Goal: Task Accomplishment & Management: Manage account settings

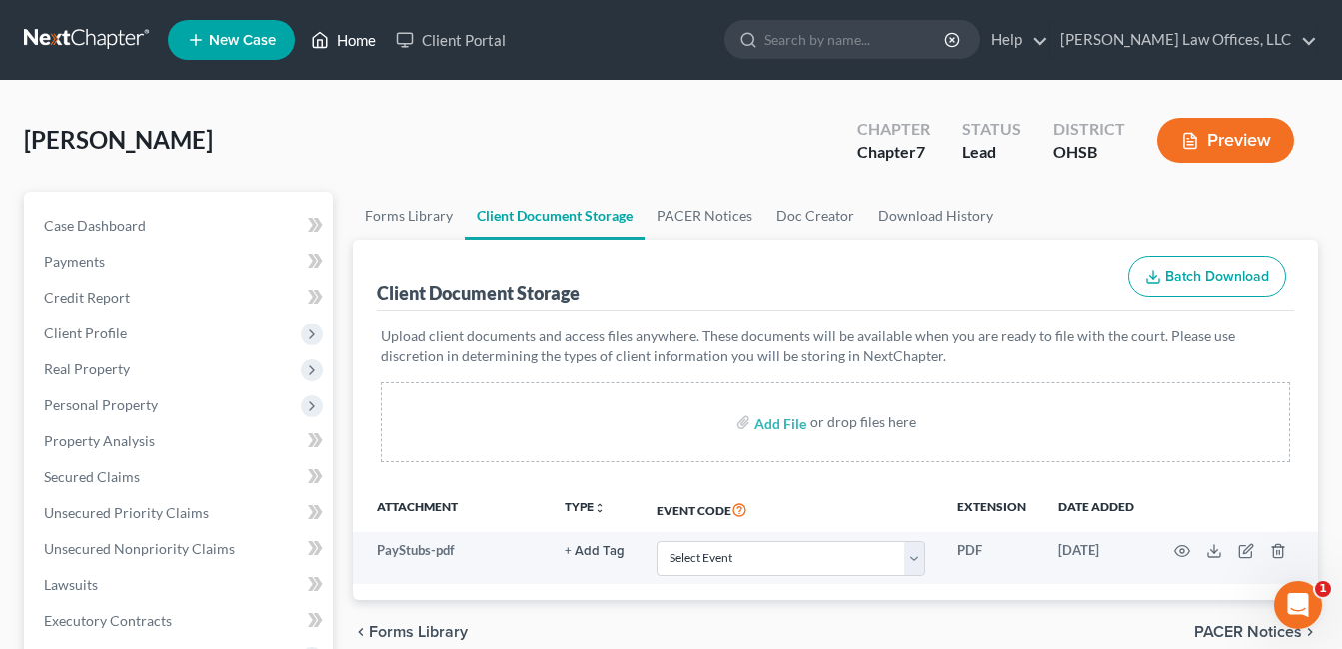
click at [353, 39] on link "Home" at bounding box center [343, 40] width 85 height 36
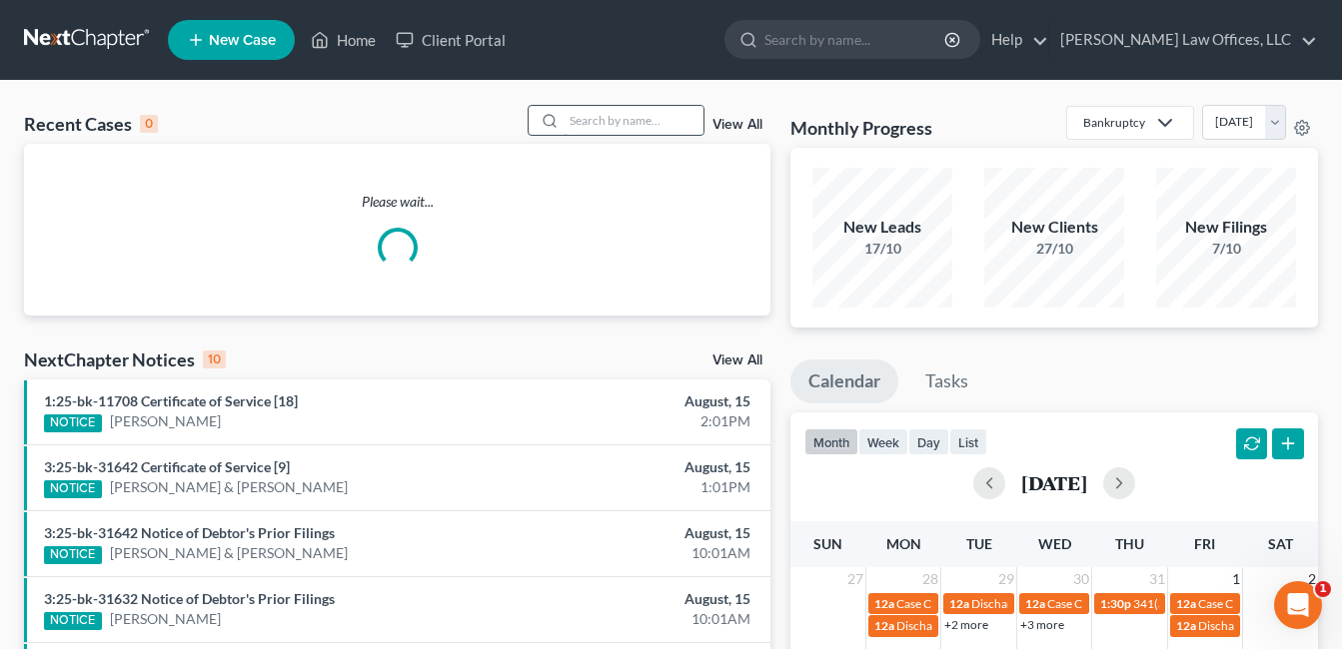
click at [588, 121] on input "search" at bounding box center [633, 120] width 140 height 29
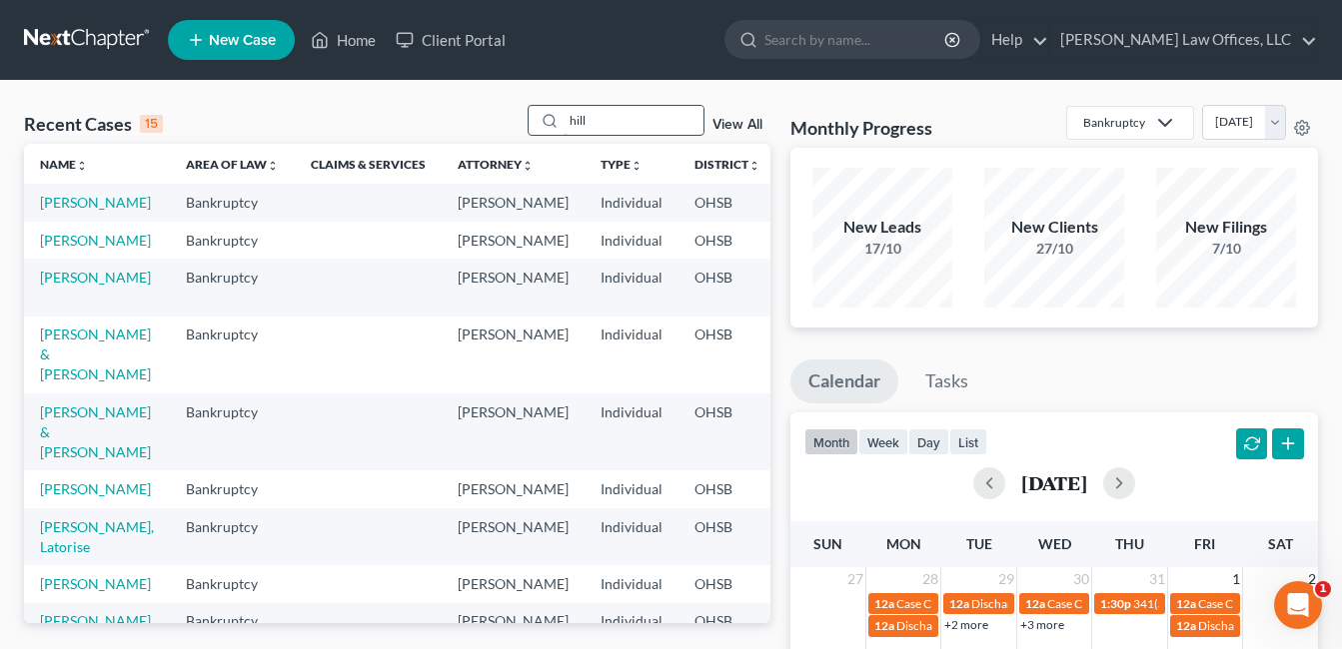
type input "hill"
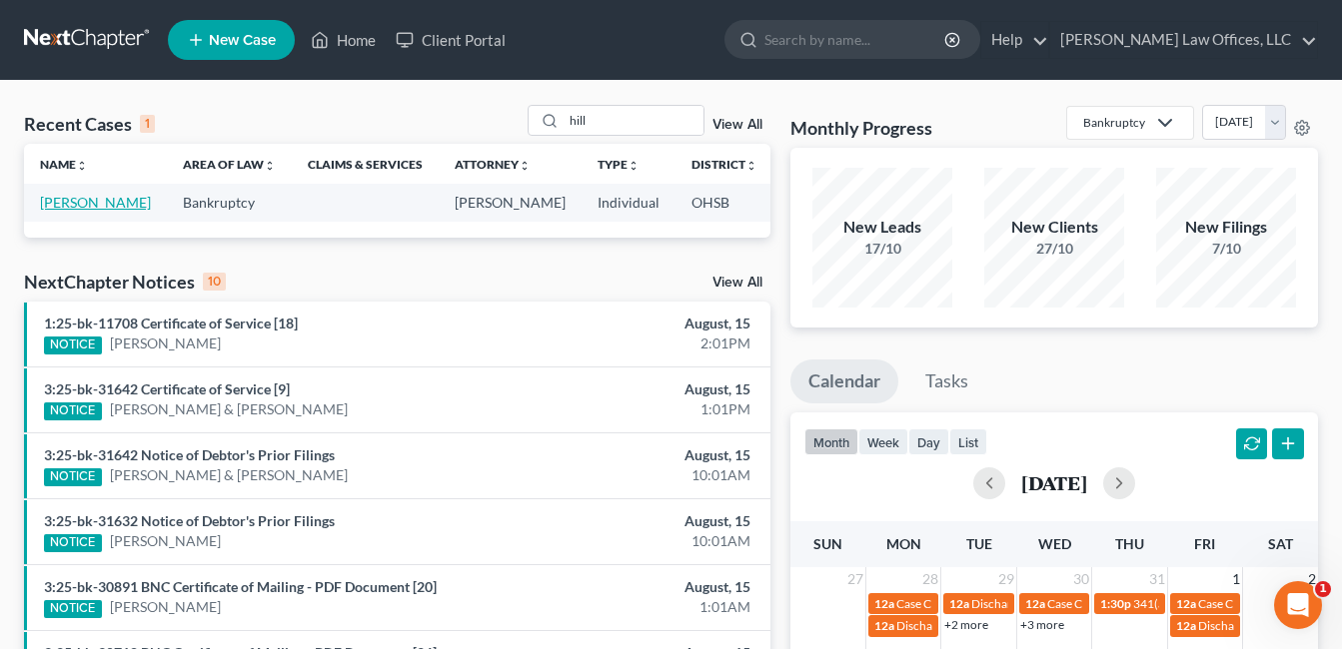
click at [57, 211] on link "[PERSON_NAME]" at bounding box center [95, 202] width 111 height 17
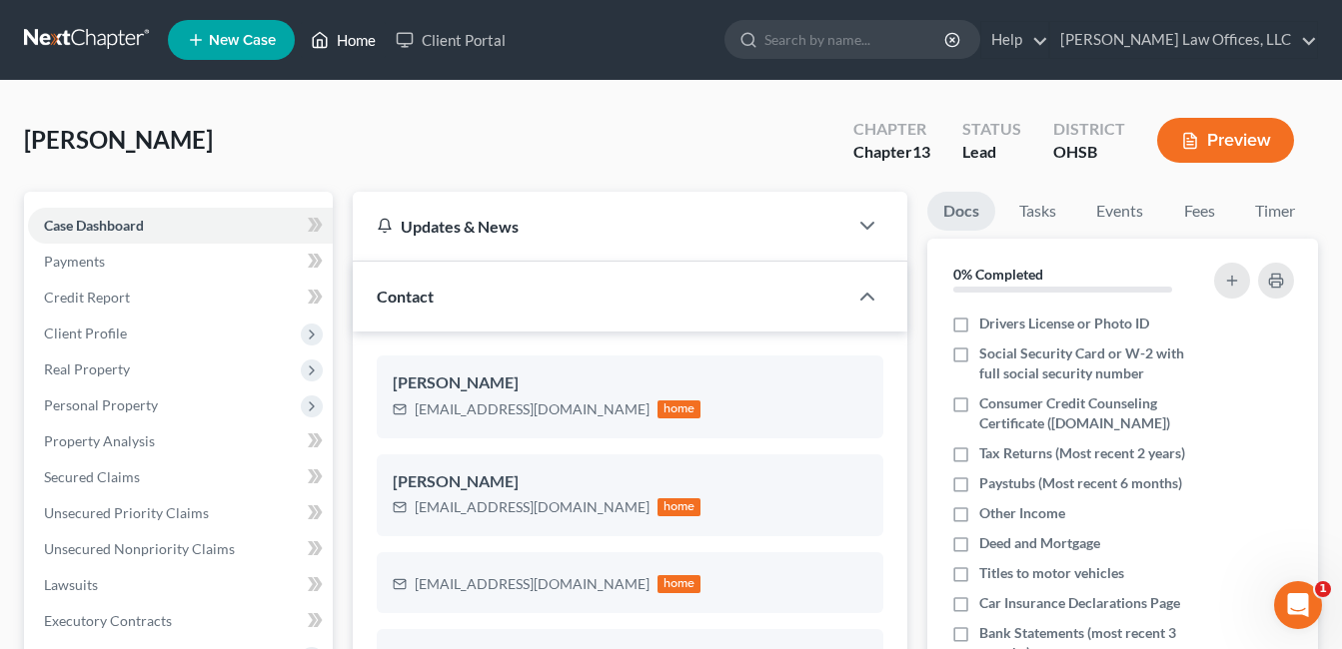
drag, startPoint x: 341, startPoint y: 44, endPoint x: 370, endPoint y: 57, distance: 31.8
click at [341, 44] on link "Home" at bounding box center [343, 40] width 85 height 36
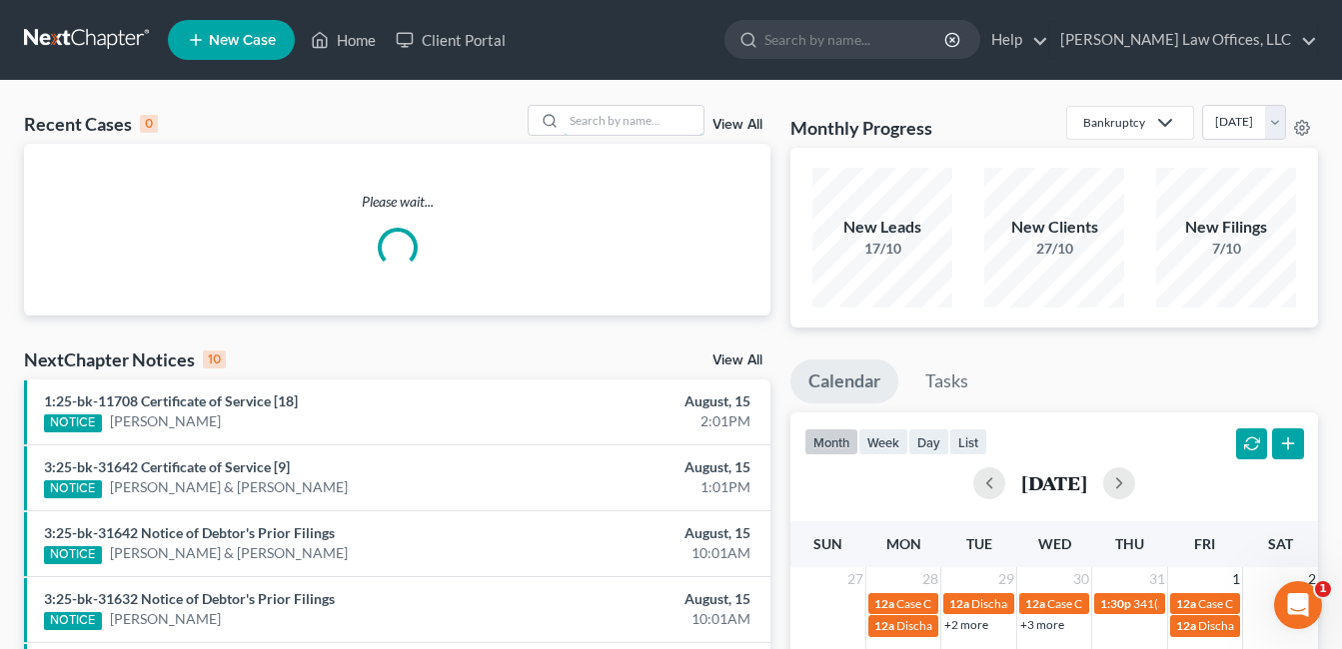
click at [575, 114] on input "search" at bounding box center [633, 120] width 140 height 29
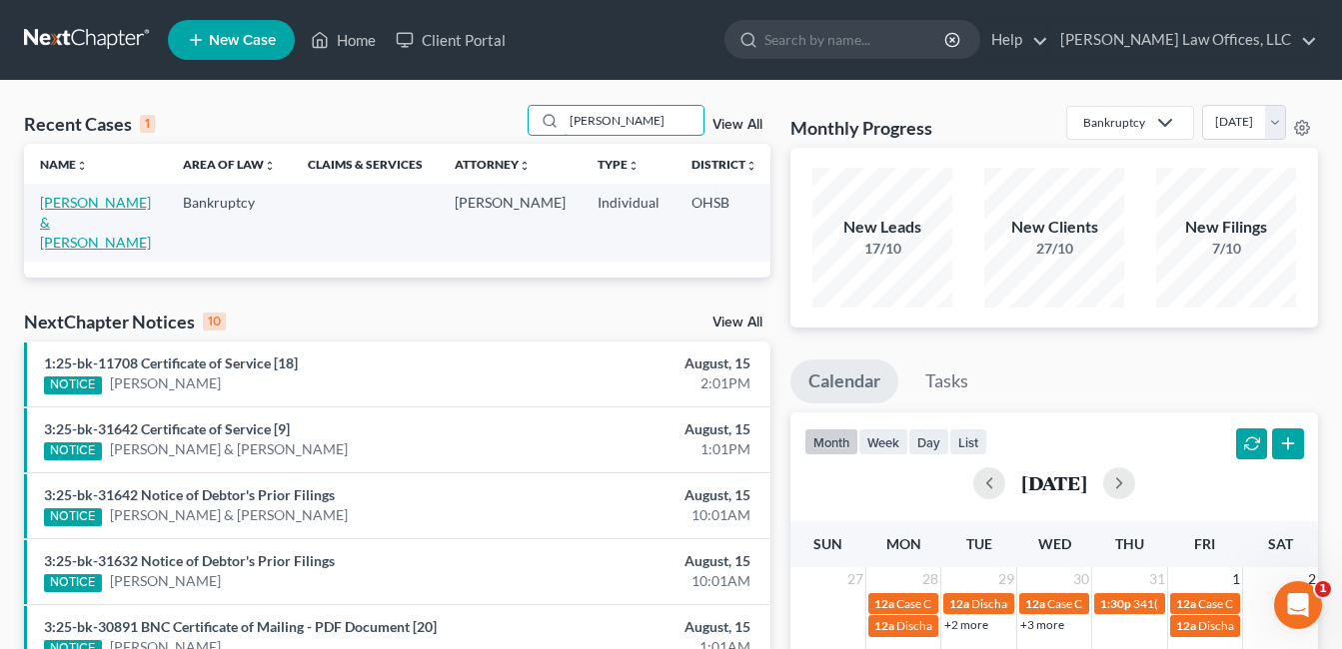
type input "[PERSON_NAME]"
click at [72, 221] on link "[PERSON_NAME] & [PERSON_NAME]" at bounding box center [95, 222] width 111 height 57
select select "4"
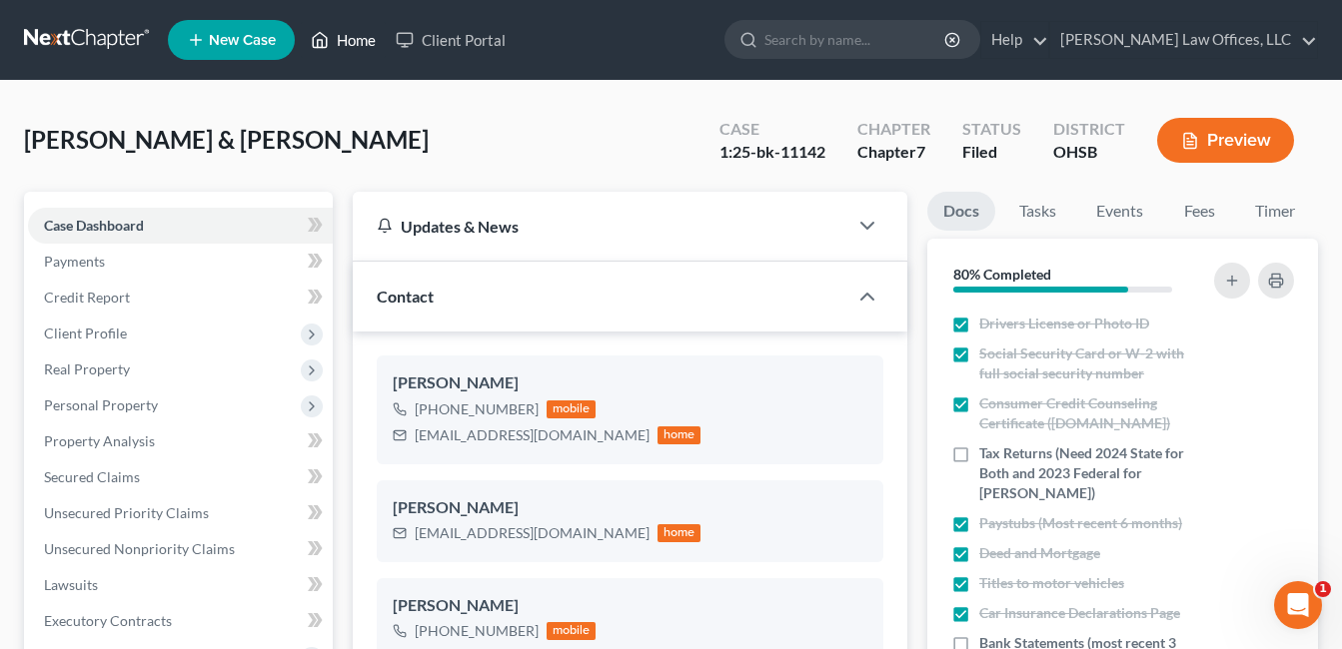
click at [357, 41] on link "Home" at bounding box center [343, 40] width 85 height 36
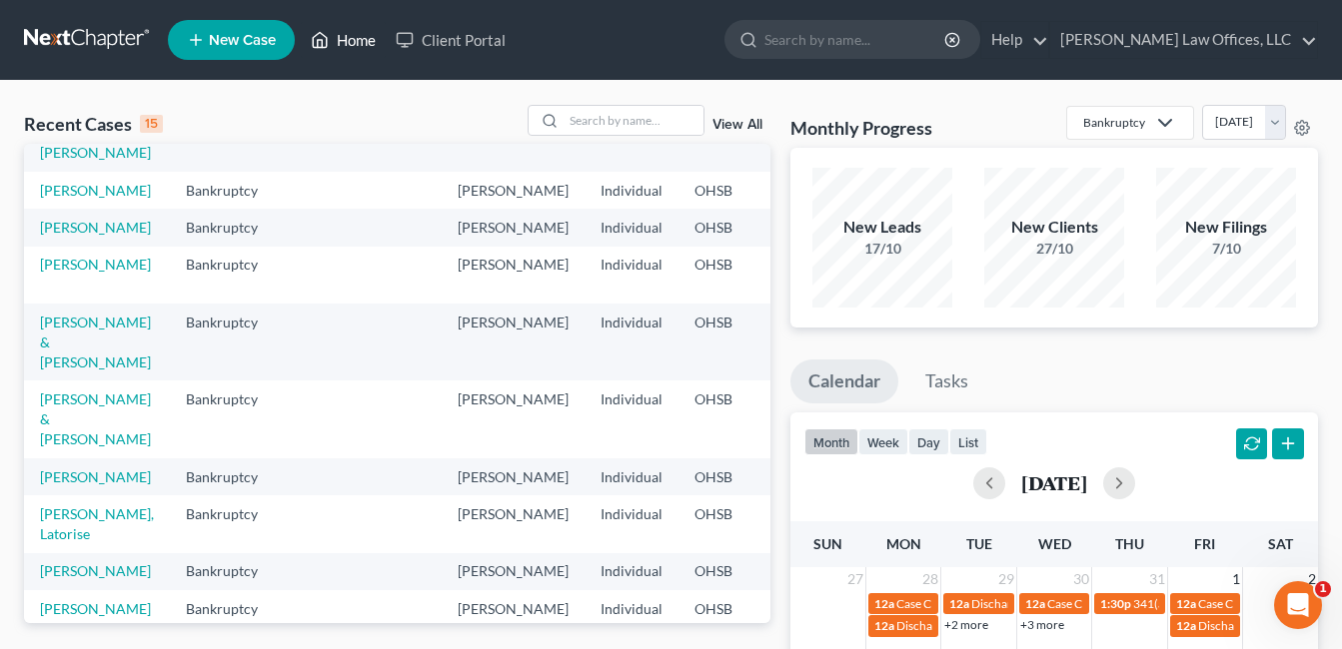
scroll to position [200, 0]
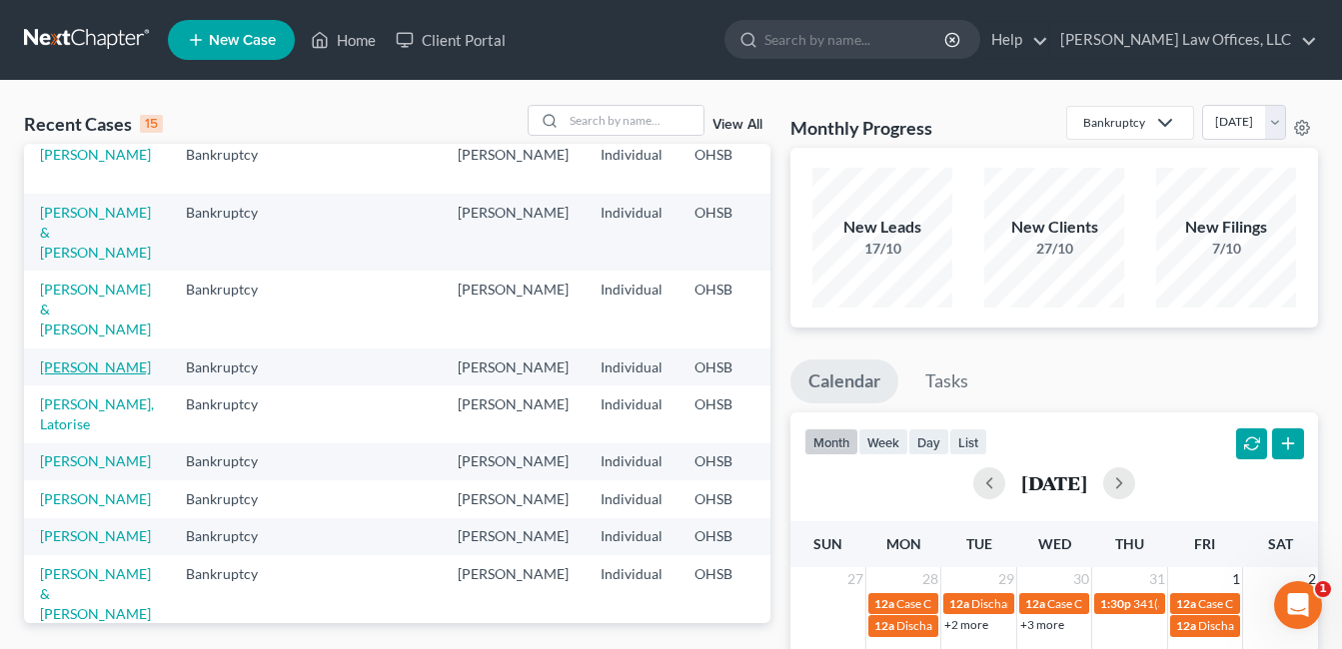
click at [82, 376] on link "[PERSON_NAME]" at bounding box center [95, 367] width 111 height 17
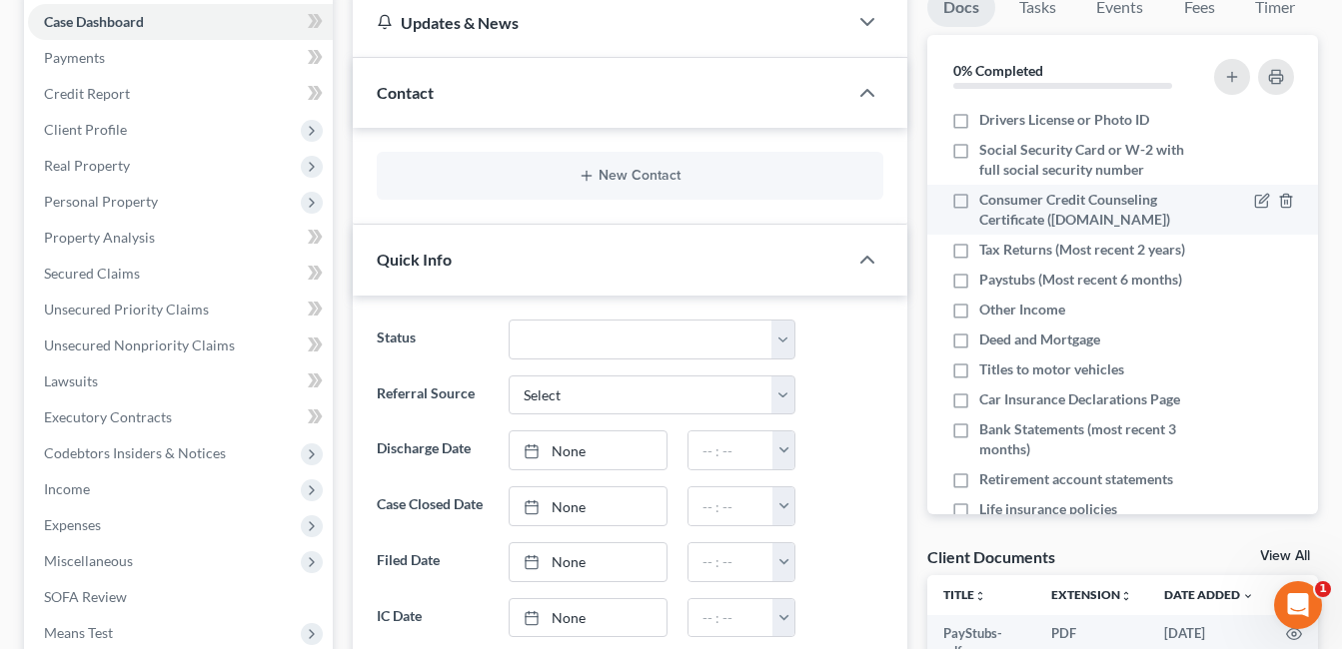
scroll to position [100, 0]
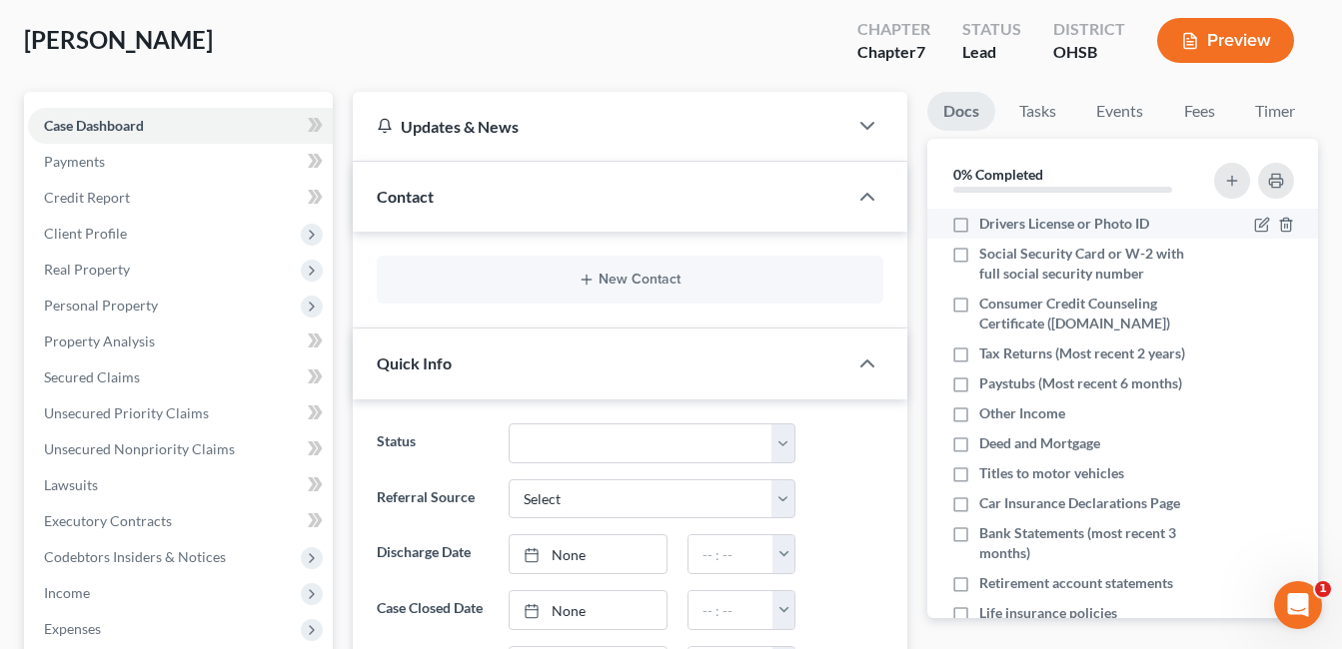
click at [979, 229] on label "Drivers License or Photo ID" at bounding box center [1064, 224] width 170 height 20
click at [987, 227] on input "Drivers License or Photo ID" at bounding box center [993, 220] width 13 height 13
checkbox input "true"
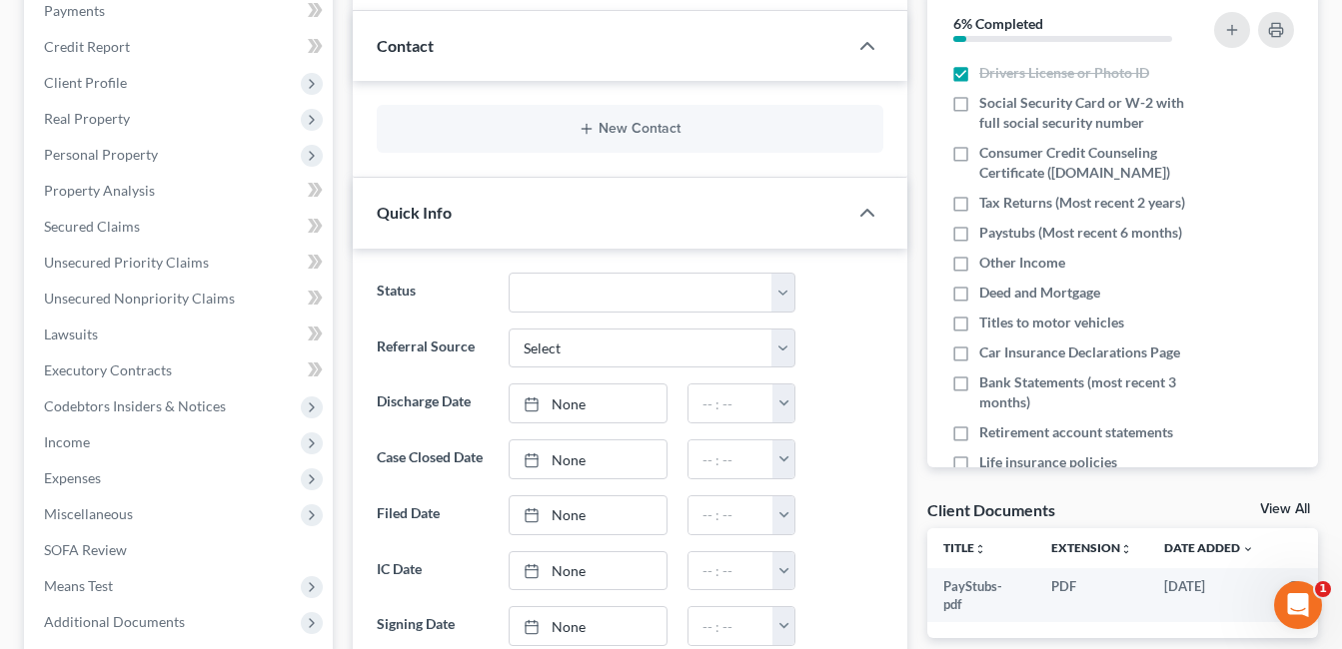
scroll to position [500, 0]
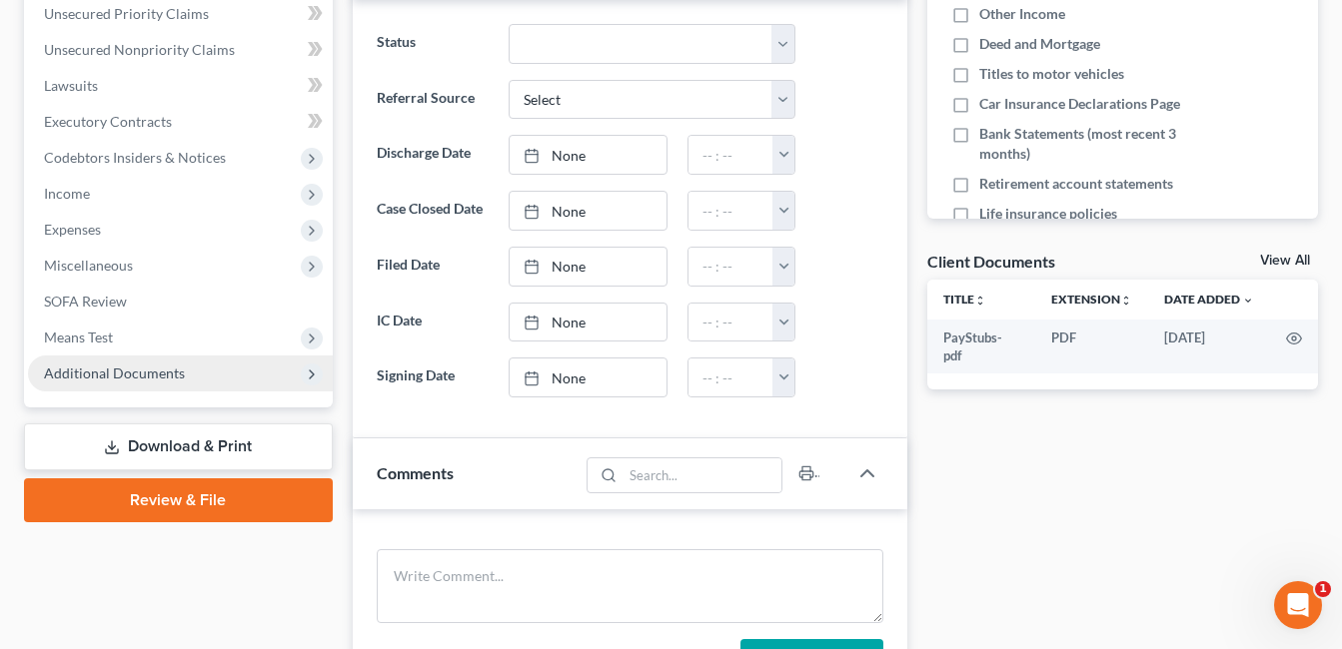
click at [137, 380] on span "Additional Documents" at bounding box center [114, 373] width 141 height 17
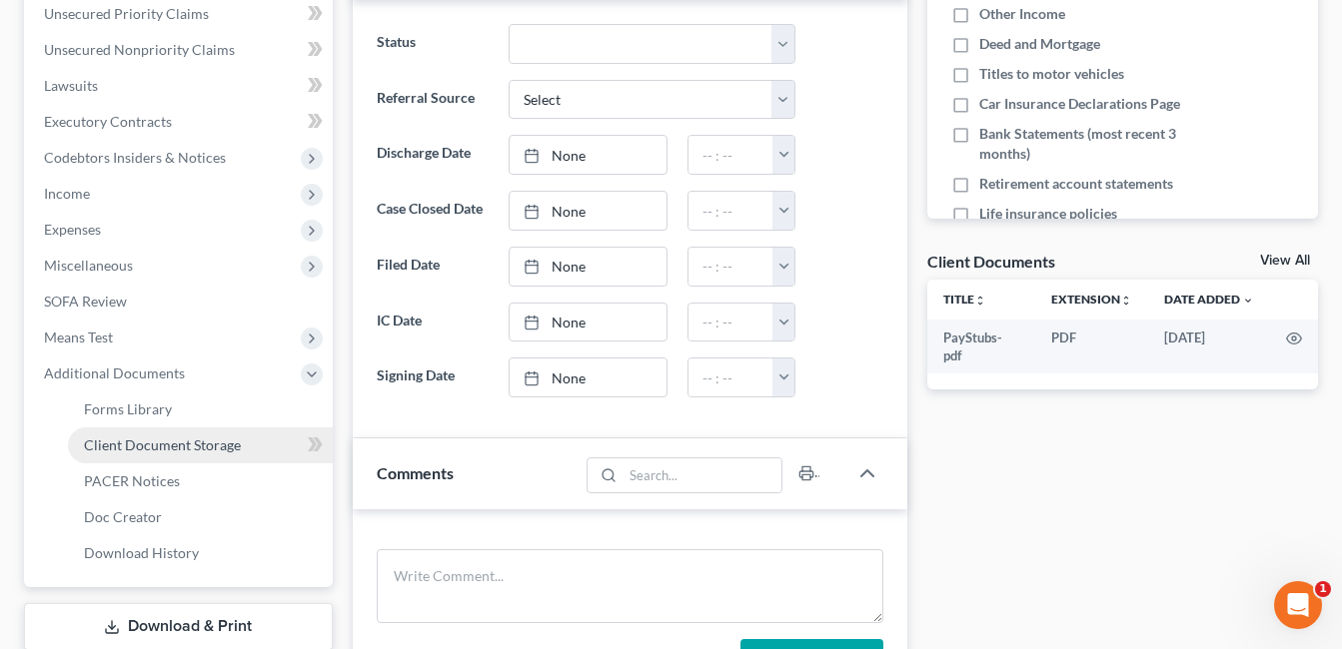
click at [239, 444] on link "Client Document Storage" at bounding box center [200, 446] width 265 height 36
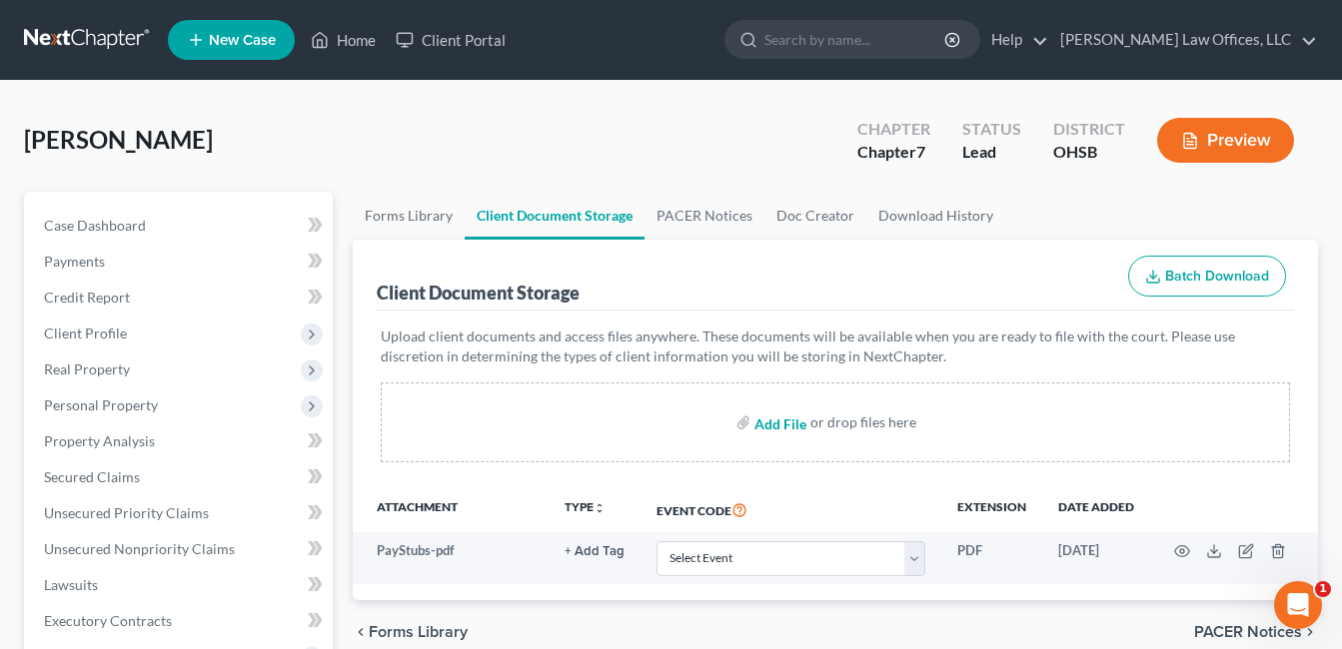
click at [792, 420] on input "file" at bounding box center [778, 423] width 48 height 36
type input "C:\fakepath\ID.pdf"
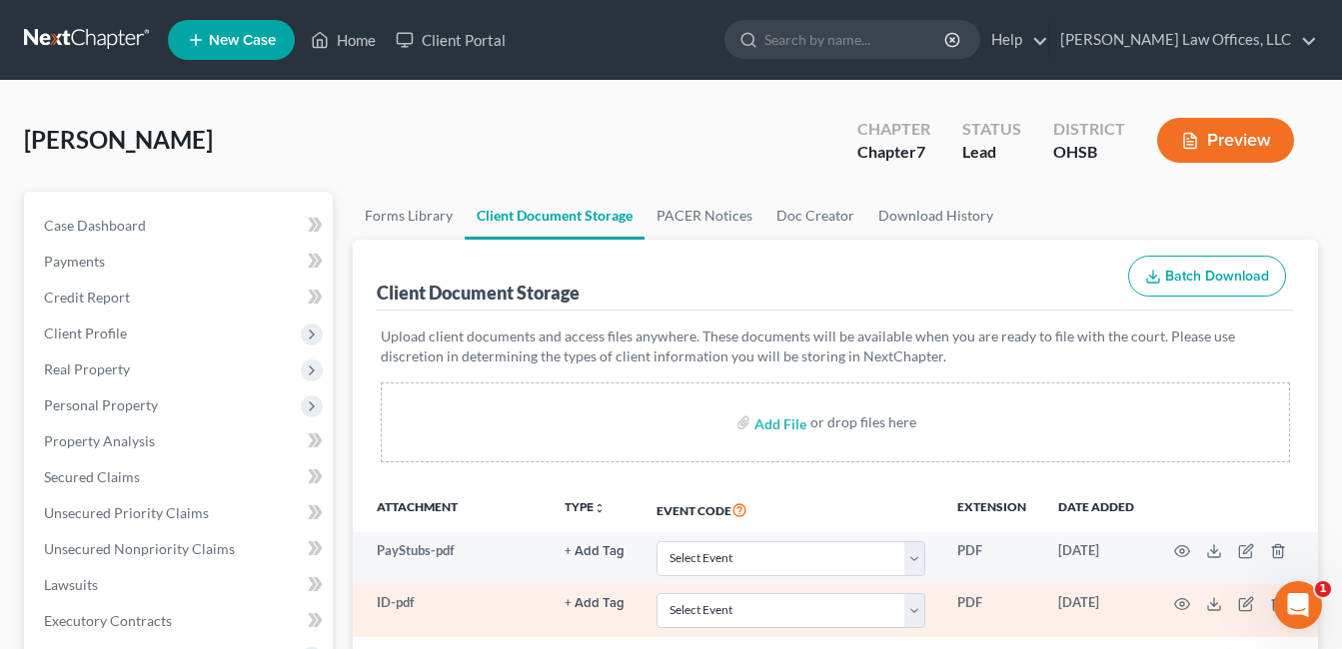
click at [606, 560] on link "+ Add Tag" at bounding box center [594, 550] width 60 height 19
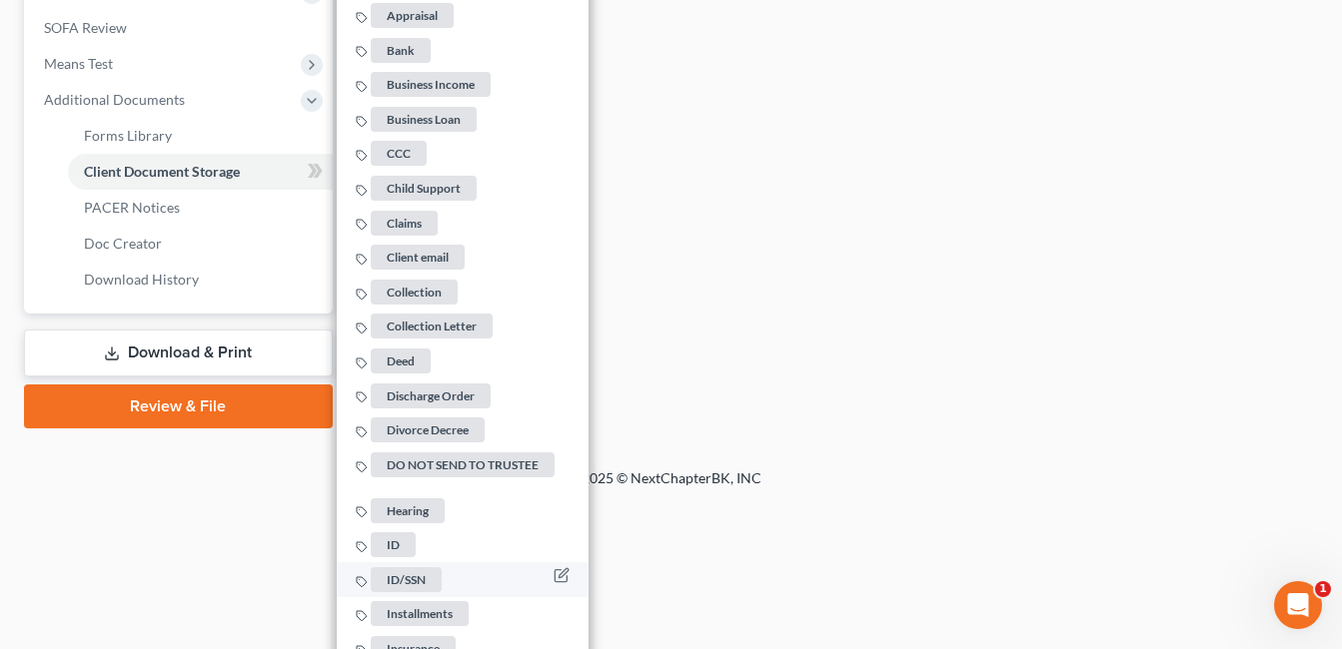
scroll to position [899, 0]
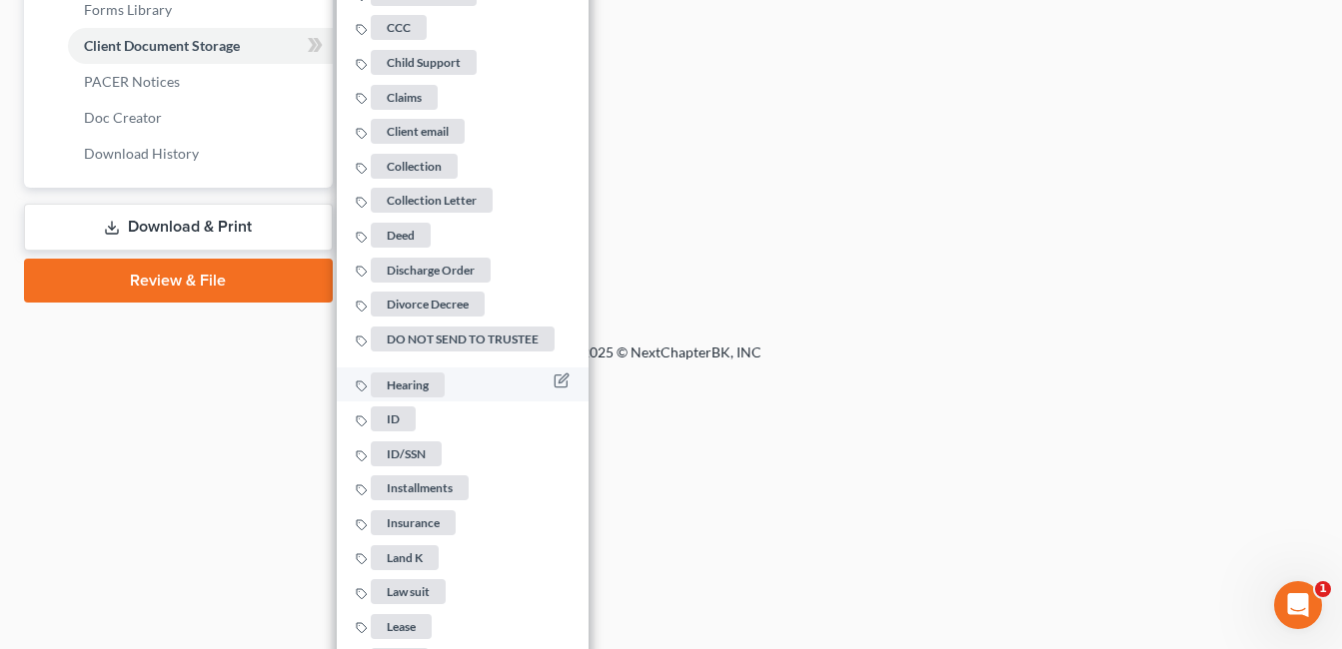
click at [391, 409] on span "ID" at bounding box center [394, 419] width 45 height 25
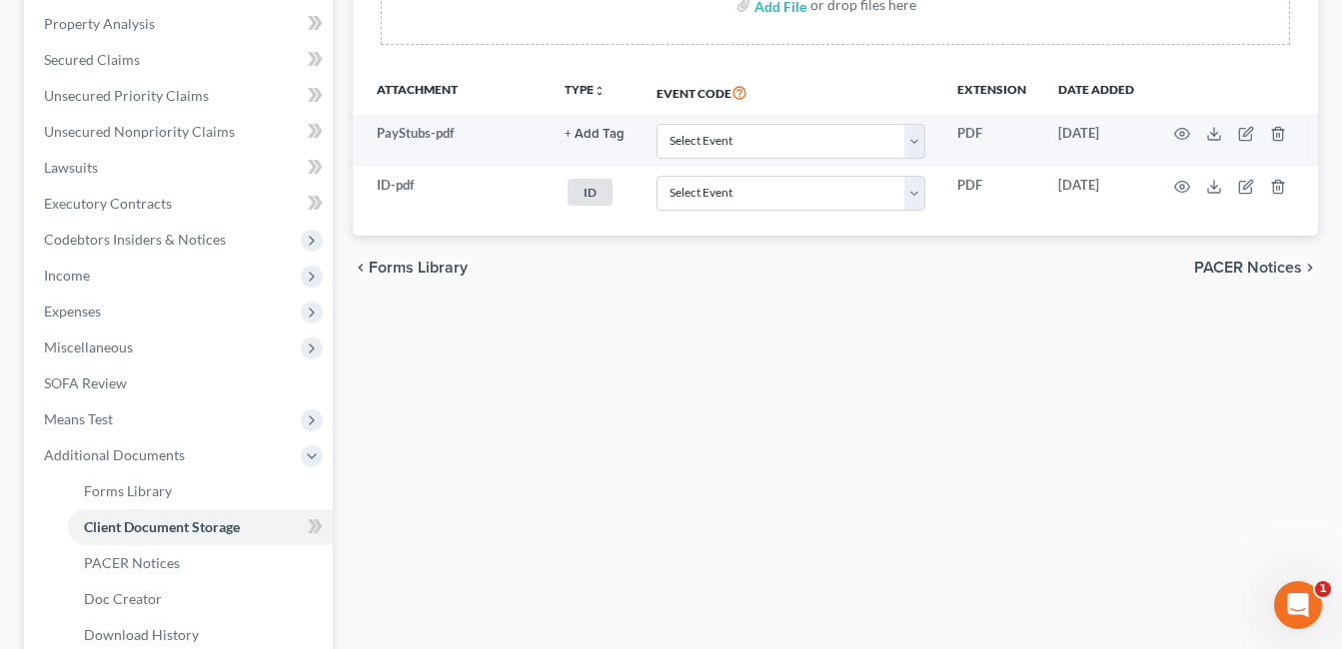
scroll to position [0, 0]
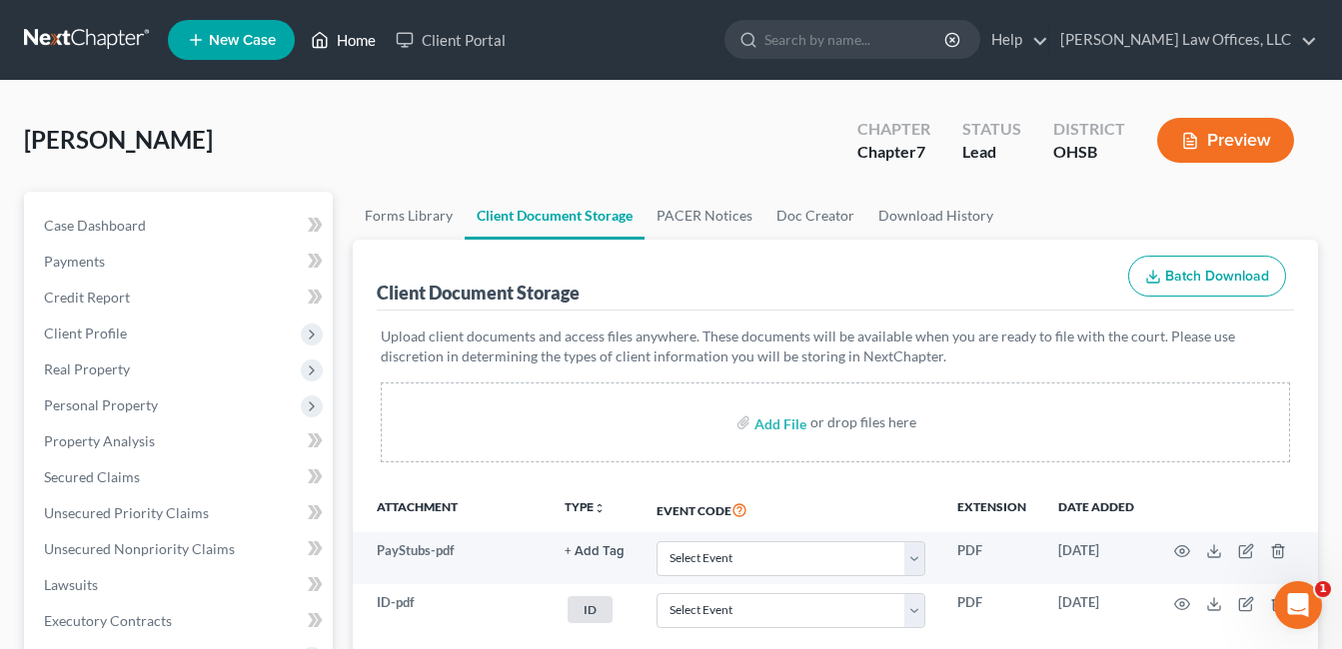
drag, startPoint x: 352, startPoint y: 39, endPoint x: 566, endPoint y: 121, distance: 229.9
click at [352, 39] on link "Home" at bounding box center [343, 40] width 85 height 36
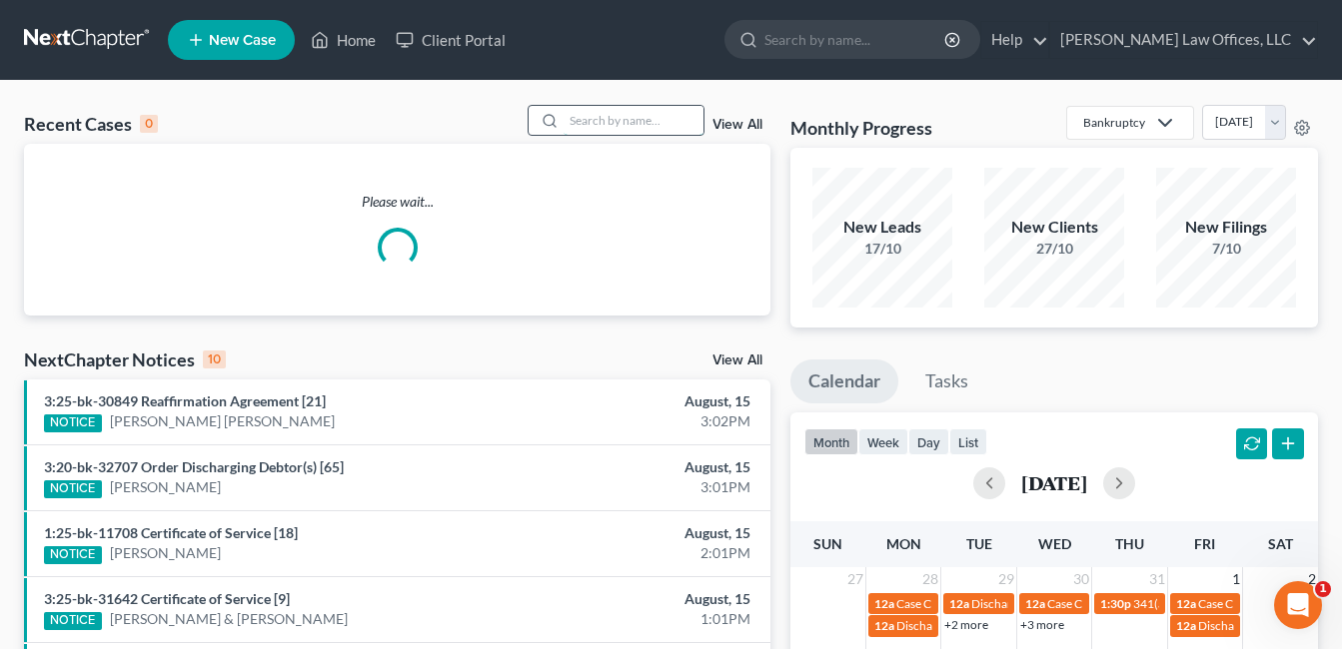
click at [620, 118] on input "search" at bounding box center [633, 120] width 140 height 29
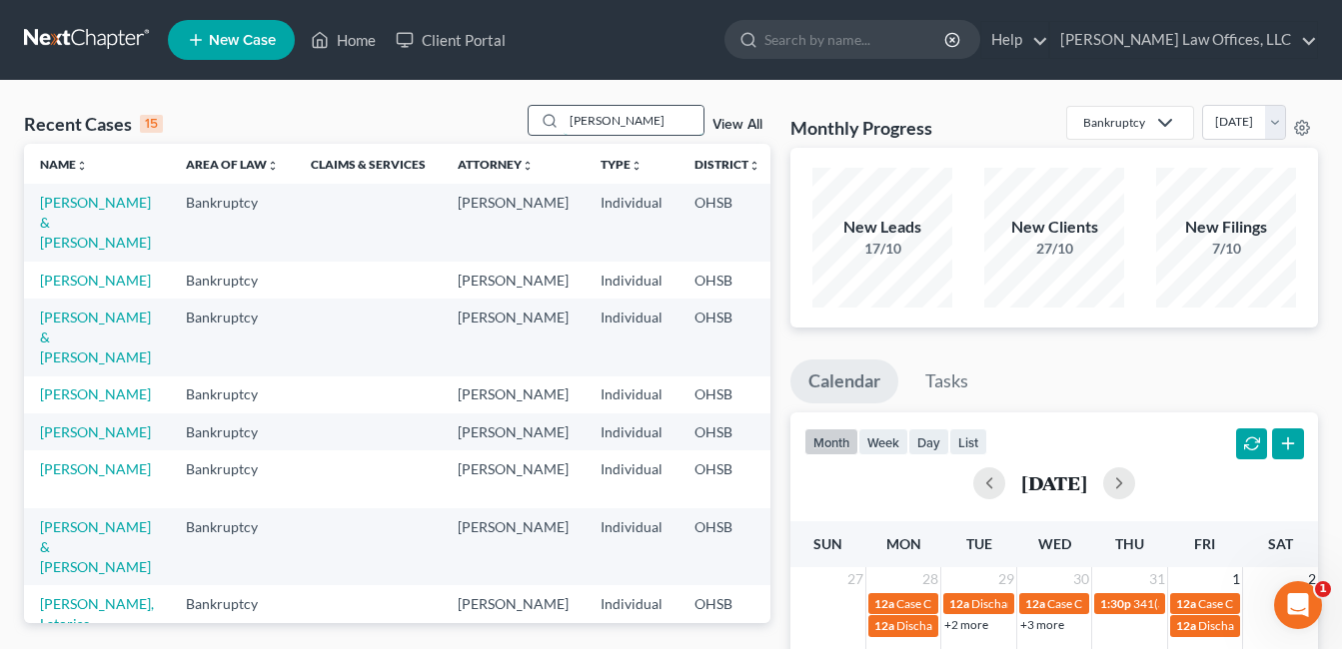
type input "[PERSON_NAME]"
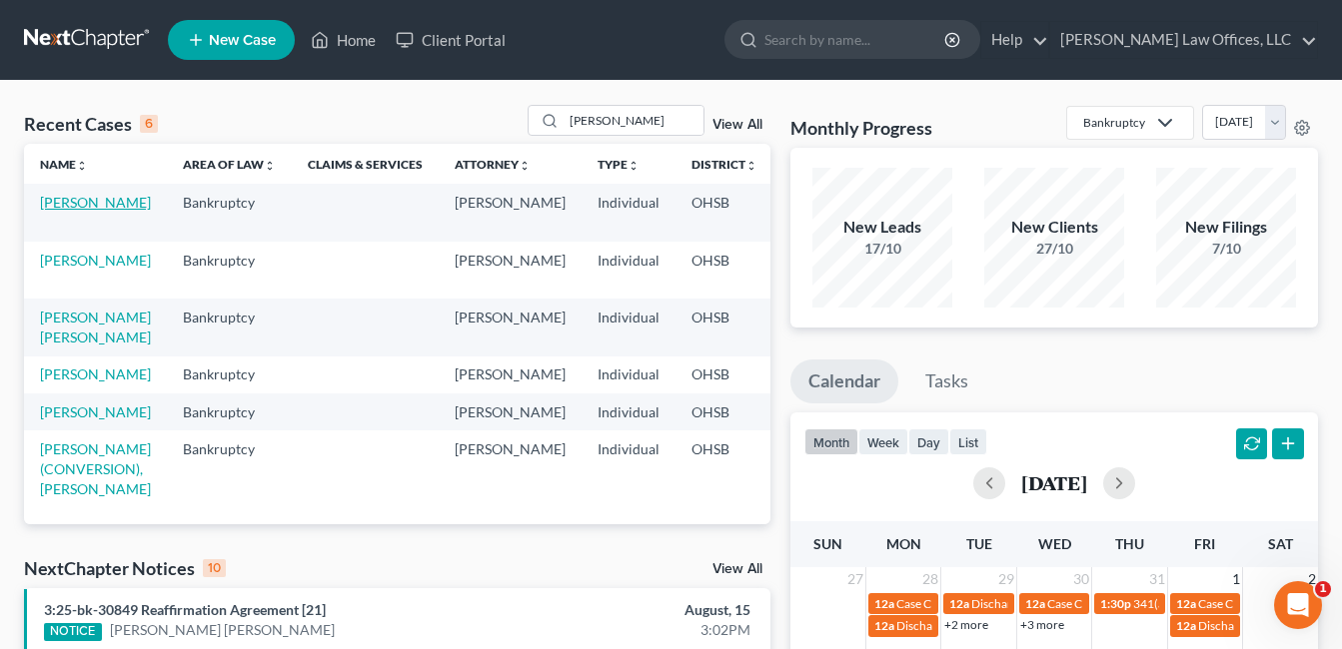
click at [116, 202] on link "[PERSON_NAME]" at bounding box center [95, 202] width 111 height 17
select select "2"
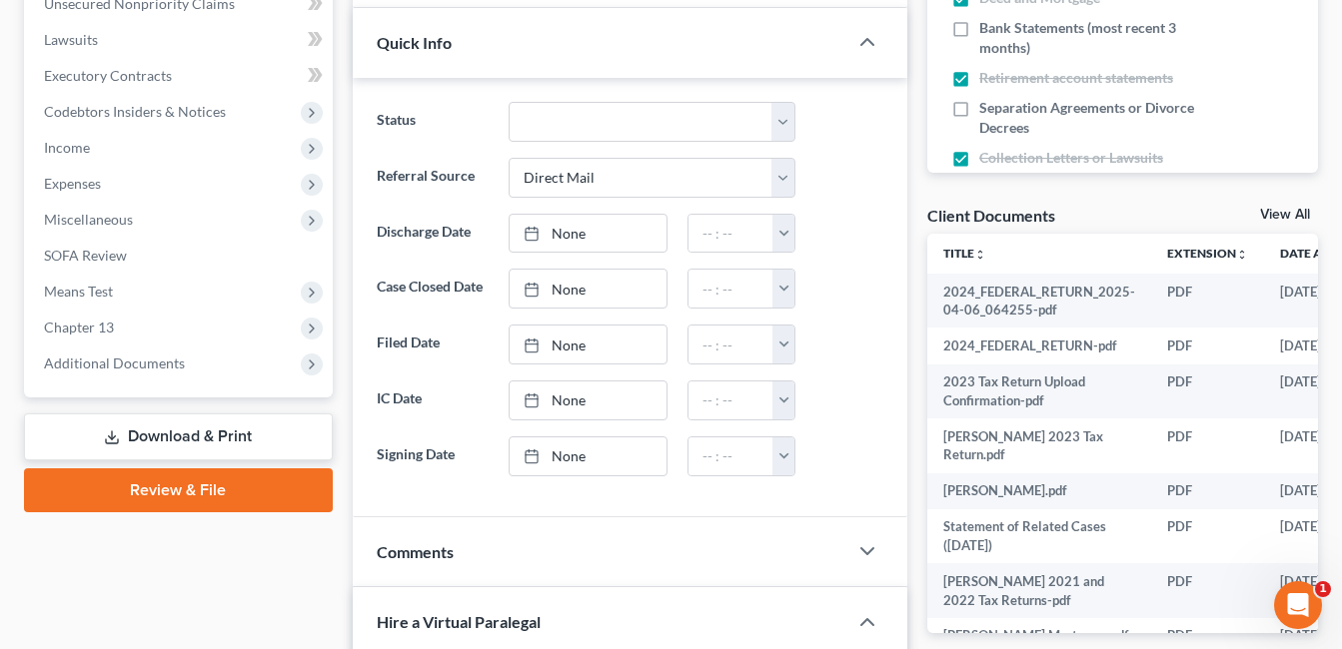
scroll to position [599, 0]
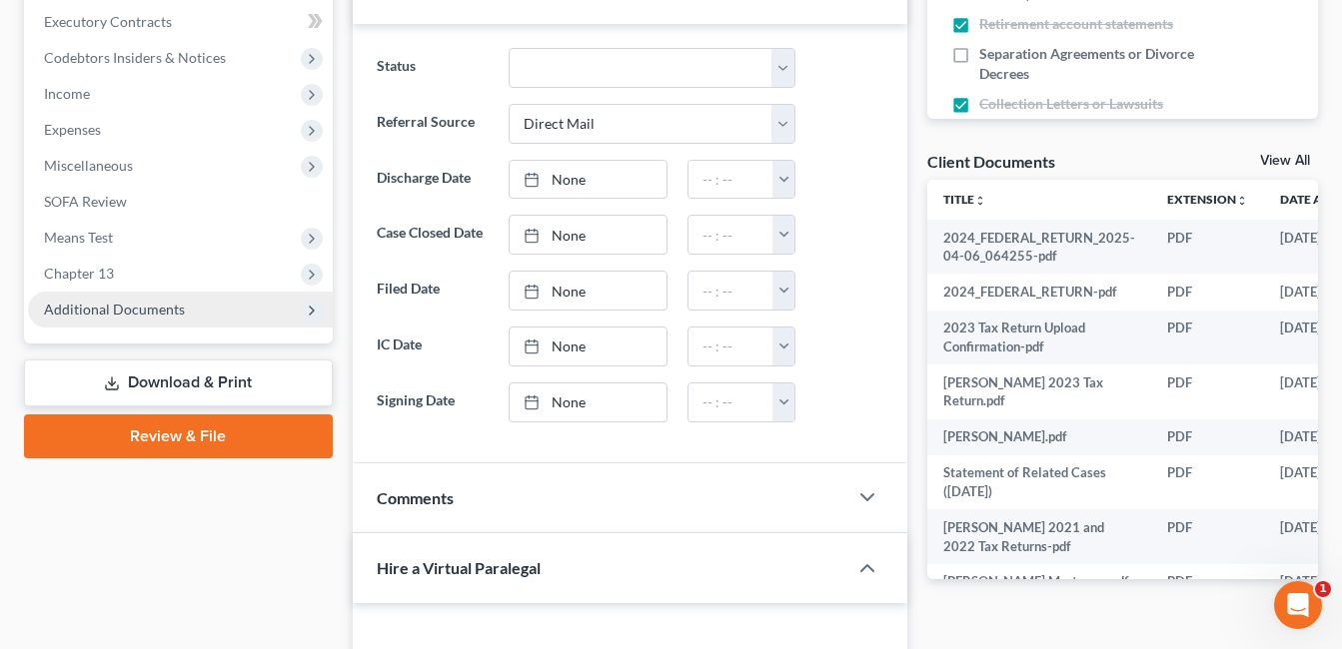
click at [167, 301] on span "Additional Documents" at bounding box center [114, 309] width 141 height 17
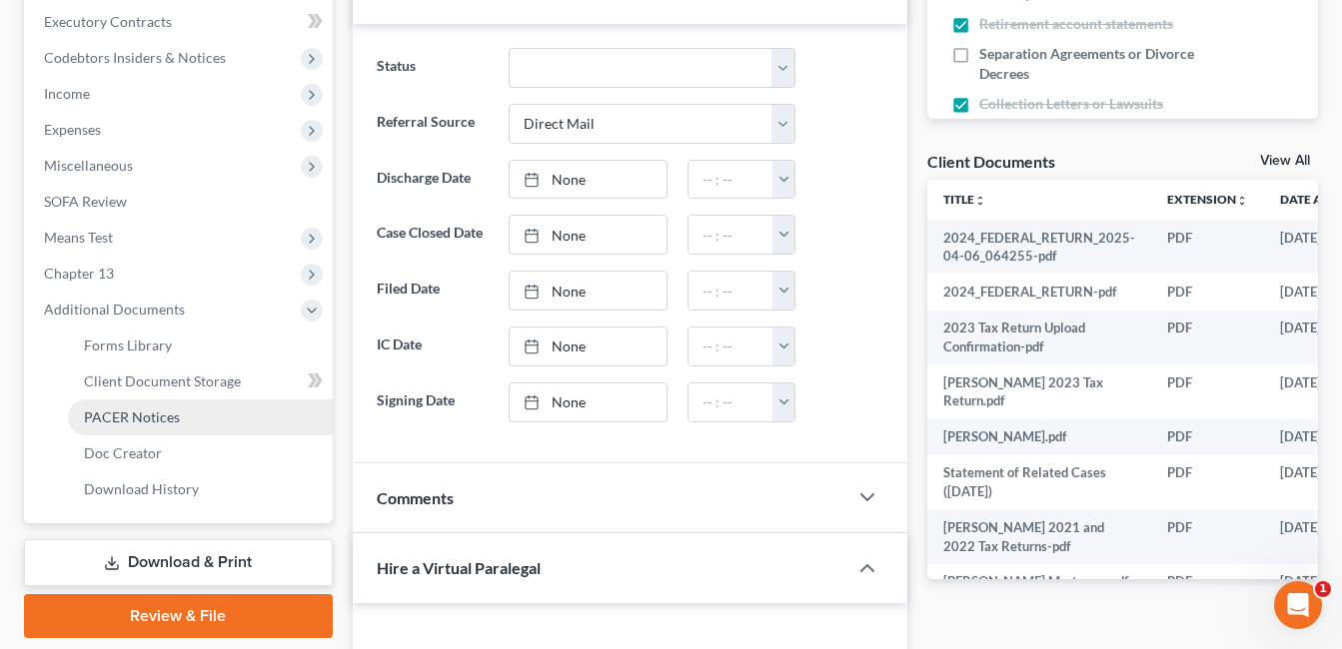
click at [201, 422] on link "PACER Notices" at bounding box center [200, 418] width 265 height 36
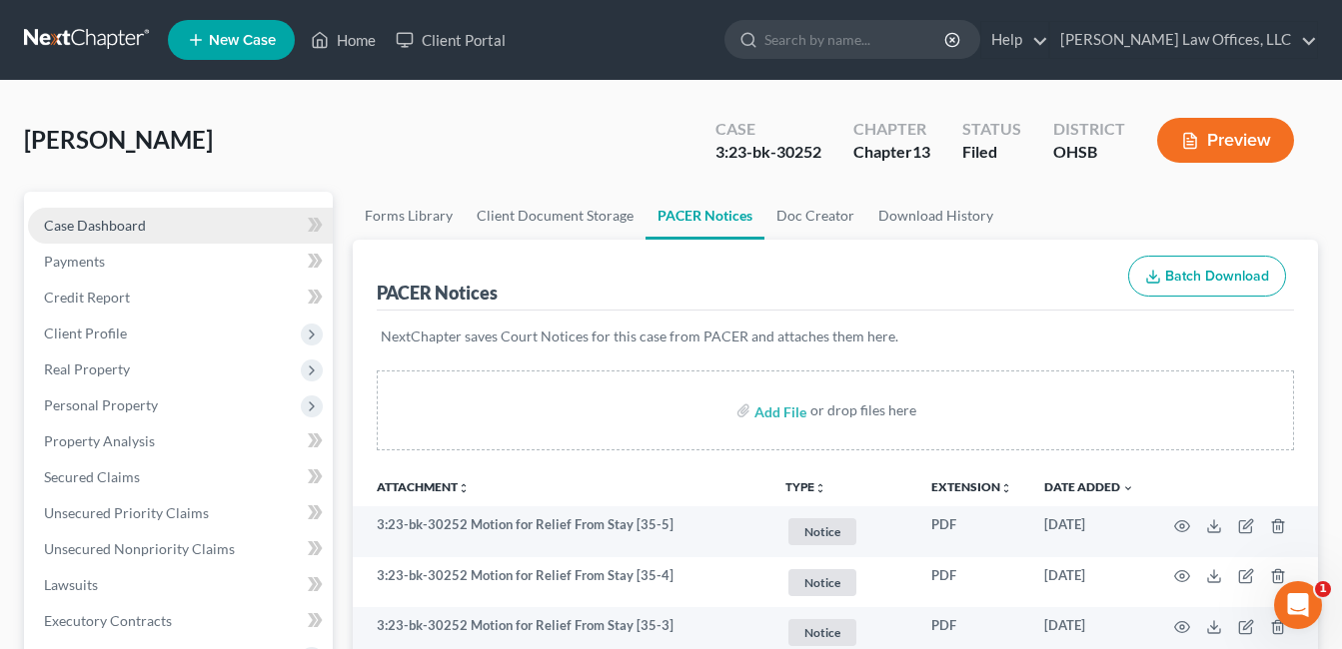
click at [203, 231] on link "Case Dashboard" at bounding box center [180, 226] width 305 height 36
select select "2"
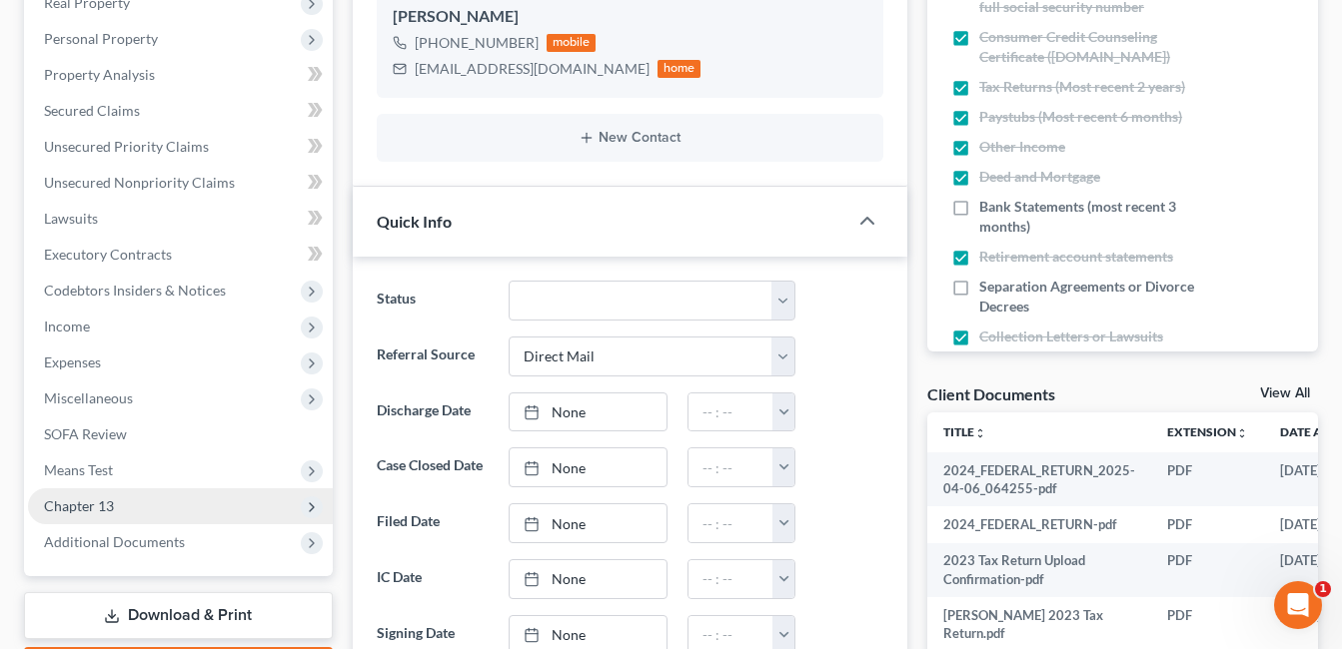
scroll to position [400, 0]
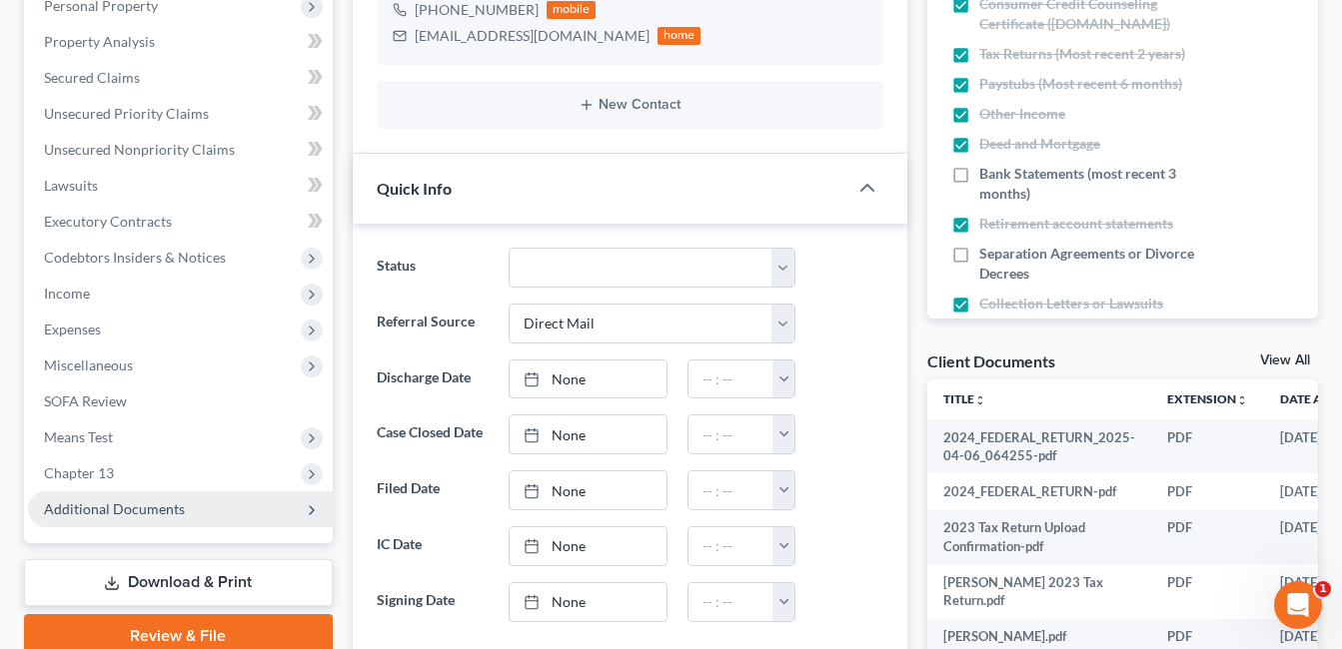
click at [179, 513] on span "Additional Documents" at bounding box center [114, 509] width 141 height 17
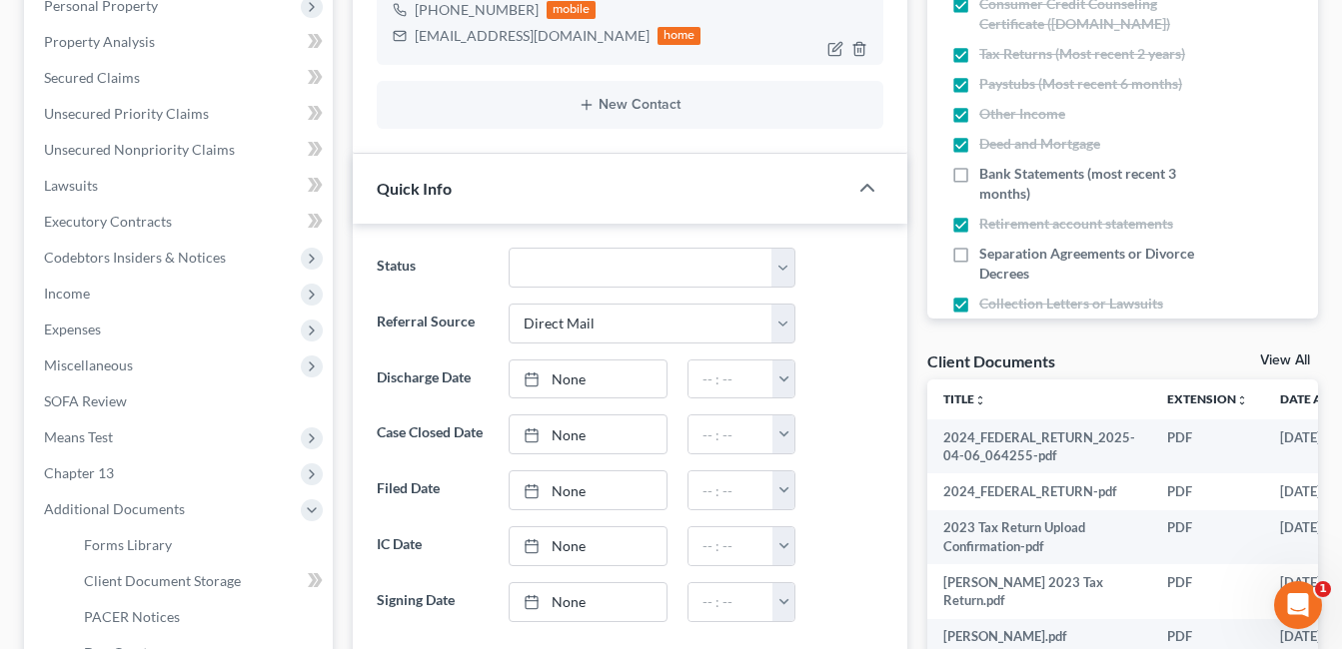
scroll to position [100, 0]
